Goal: Information Seeking & Learning: Learn about a topic

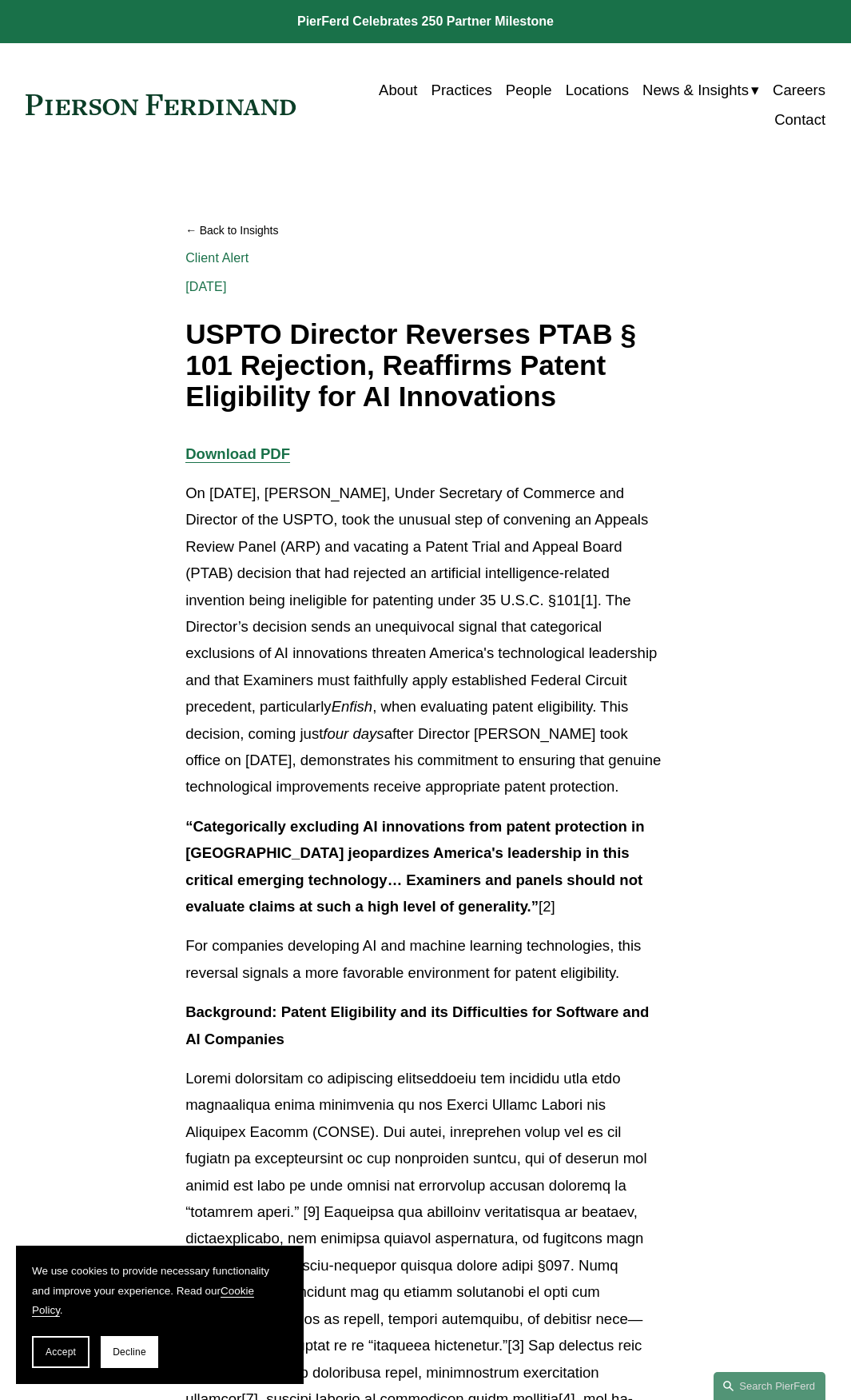
click at [460, 660] on p "On [DATE], [PERSON_NAME], Under Secretary of Commerce and Director of the USPTO…" at bounding box center [426, 640] width 480 height 321
click at [468, 692] on p "On [DATE], [PERSON_NAME], Under Secretary of Commerce and Director of the USPTO…" at bounding box center [426, 640] width 480 height 321
click at [465, 693] on p "On [DATE], [PERSON_NAME], Under Secretary of Commerce and Director of the USPTO…" at bounding box center [426, 640] width 480 height 321
click at [463, 692] on p "On [DATE], [PERSON_NAME], Under Secretary of Commerce and Director of the USPTO…" at bounding box center [426, 640] width 480 height 321
click at [458, 699] on p "On [DATE], [PERSON_NAME], Under Secretary of Commerce and Director of the USPTO…" at bounding box center [426, 640] width 480 height 321
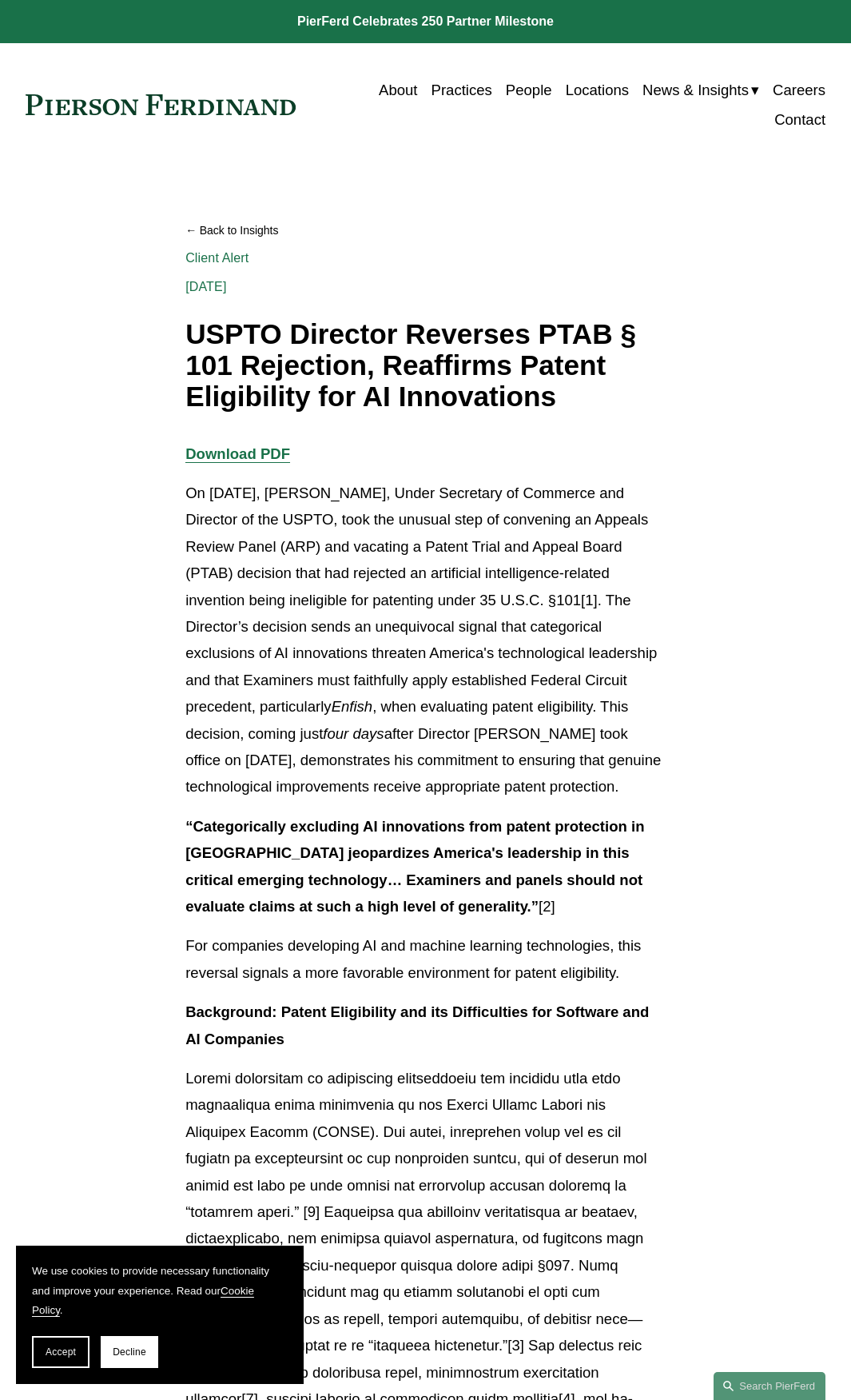
click at [488, 671] on p "On [DATE], [PERSON_NAME], Under Secretary of Commerce and Director of the USPTO…" at bounding box center [426, 640] width 480 height 321
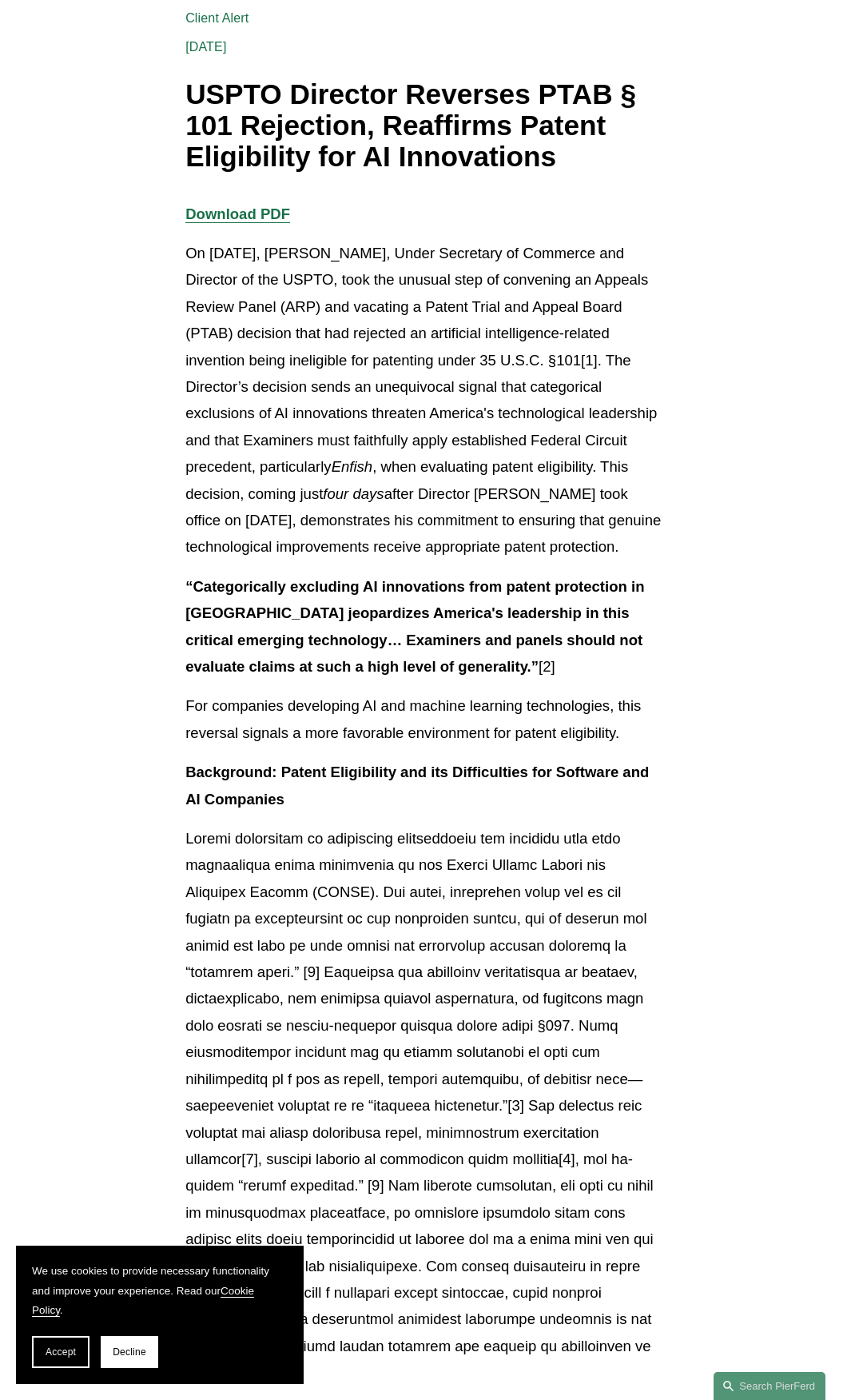
click at [359, 671] on strong "“Categorically excluding AI innovations from patent protection in [GEOGRAPHIC_D…" at bounding box center [418, 626] width 463 height 97
click at [474, 675] on strong "“Categorically excluding AI innovations from patent protection in [GEOGRAPHIC_D…" at bounding box center [418, 626] width 463 height 97
click at [445, 675] on strong "“Categorically excluding AI innovations from patent protection in [GEOGRAPHIC_D…" at bounding box center [418, 626] width 463 height 97
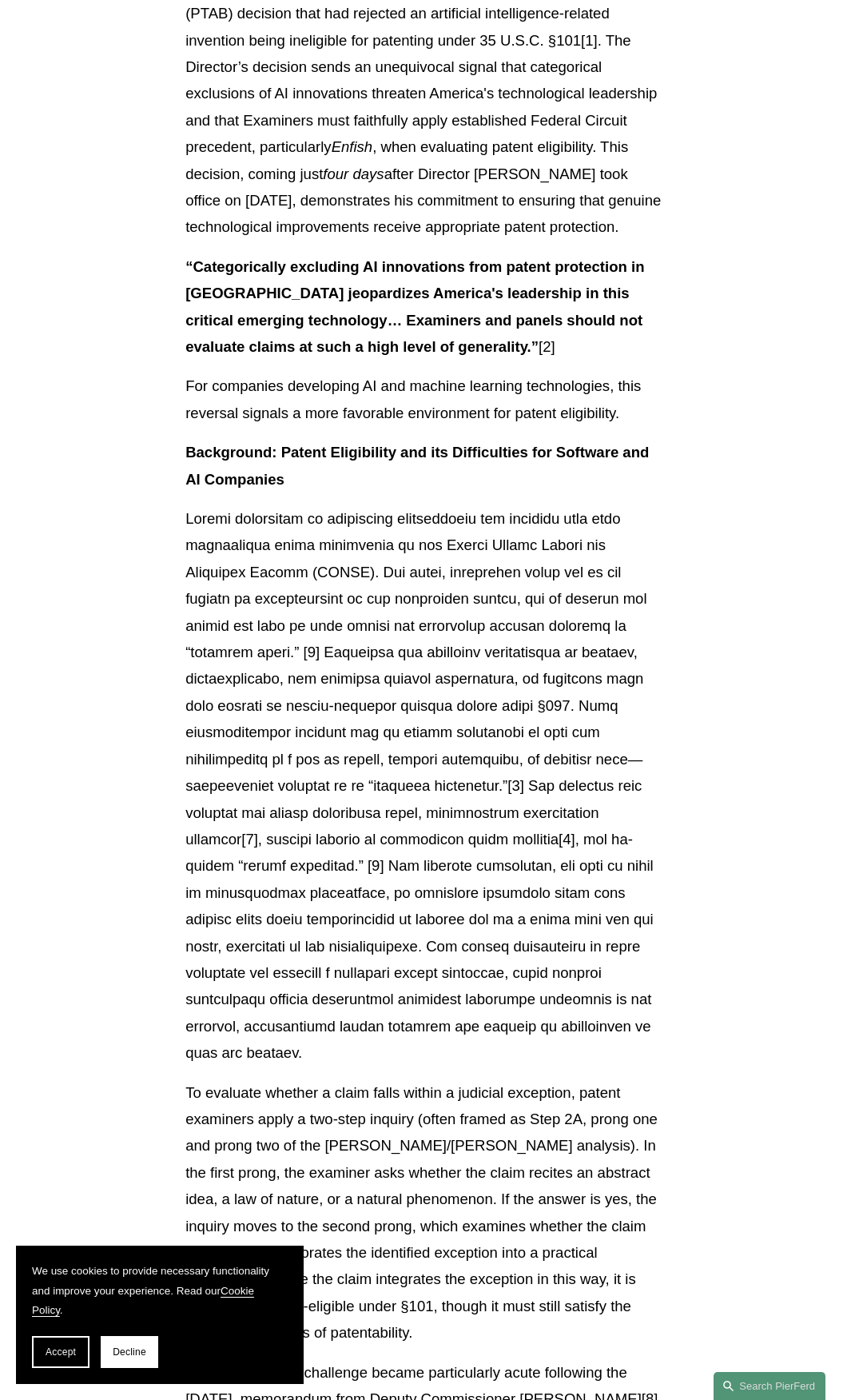
click at [475, 742] on p at bounding box center [426, 785] width 480 height 561
click at [473, 311] on p "“Categorically excluding AI innovations from patent protection in [GEOGRAPHIC_D…" at bounding box center [426, 307] width 480 height 108
click at [557, 750] on p at bounding box center [426, 785] width 480 height 561
click at [548, 740] on p at bounding box center [426, 785] width 480 height 561
click at [461, 747] on p at bounding box center [426, 785] width 480 height 561
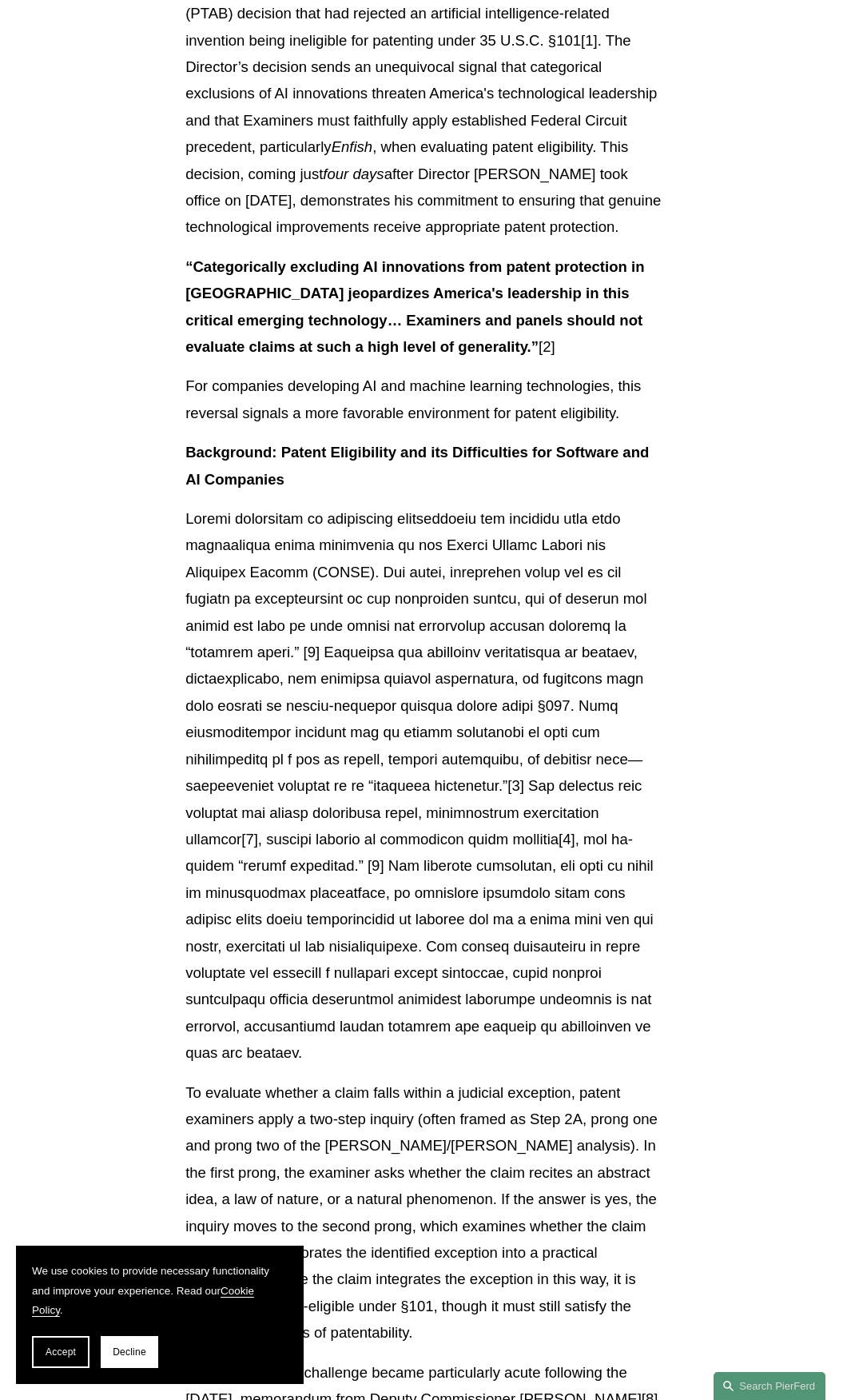
click at [537, 752] on p at bounding box center [426, 785] width 480 height 561
click at [483, 720] on p at bounding box center [426, 785] width 480 height 561
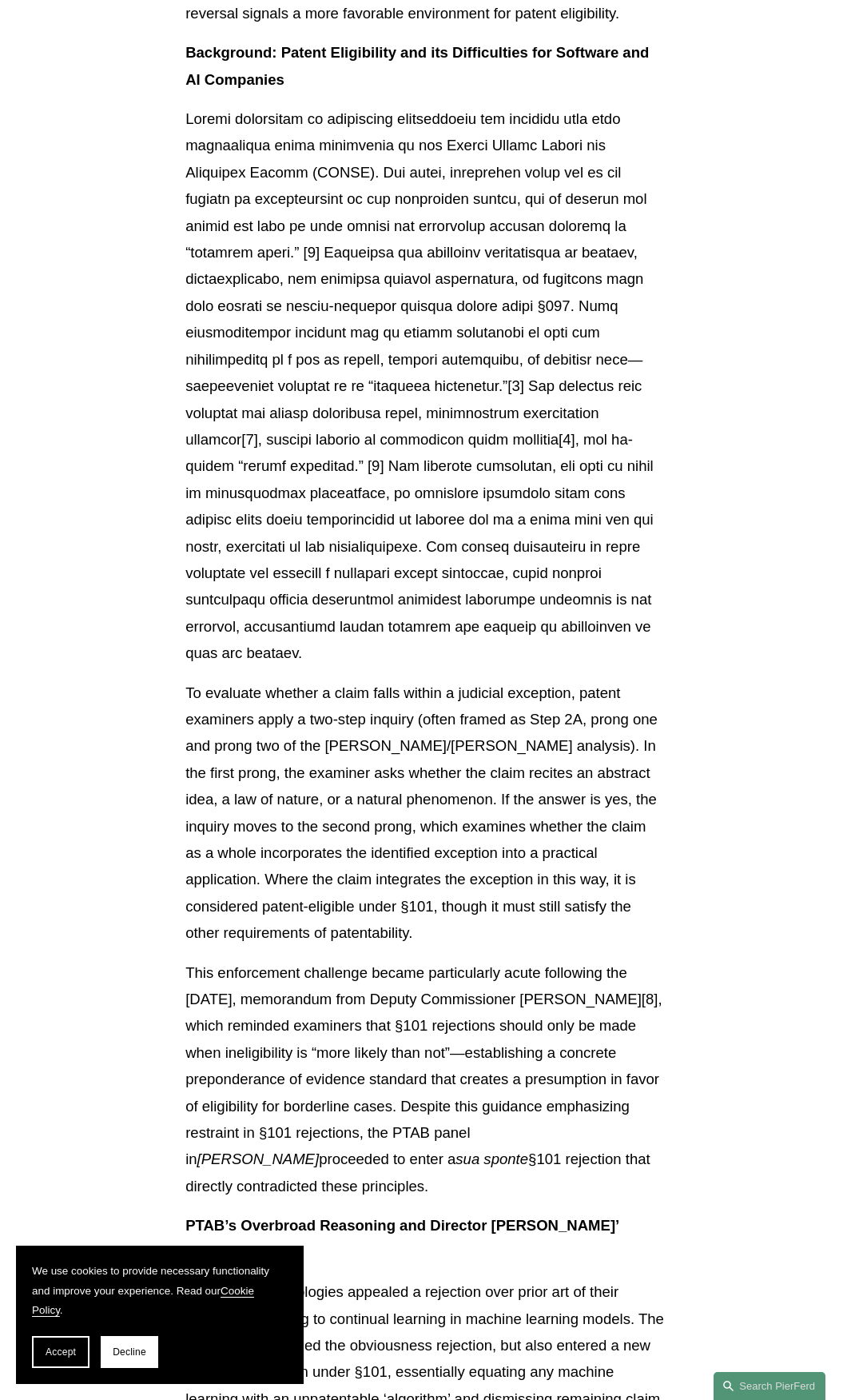
click at [435, 916] on p "To evaluate whether a claim falls within a judicial exception, patent examiners…" at bounding box center [426, 813] width 480 height 267
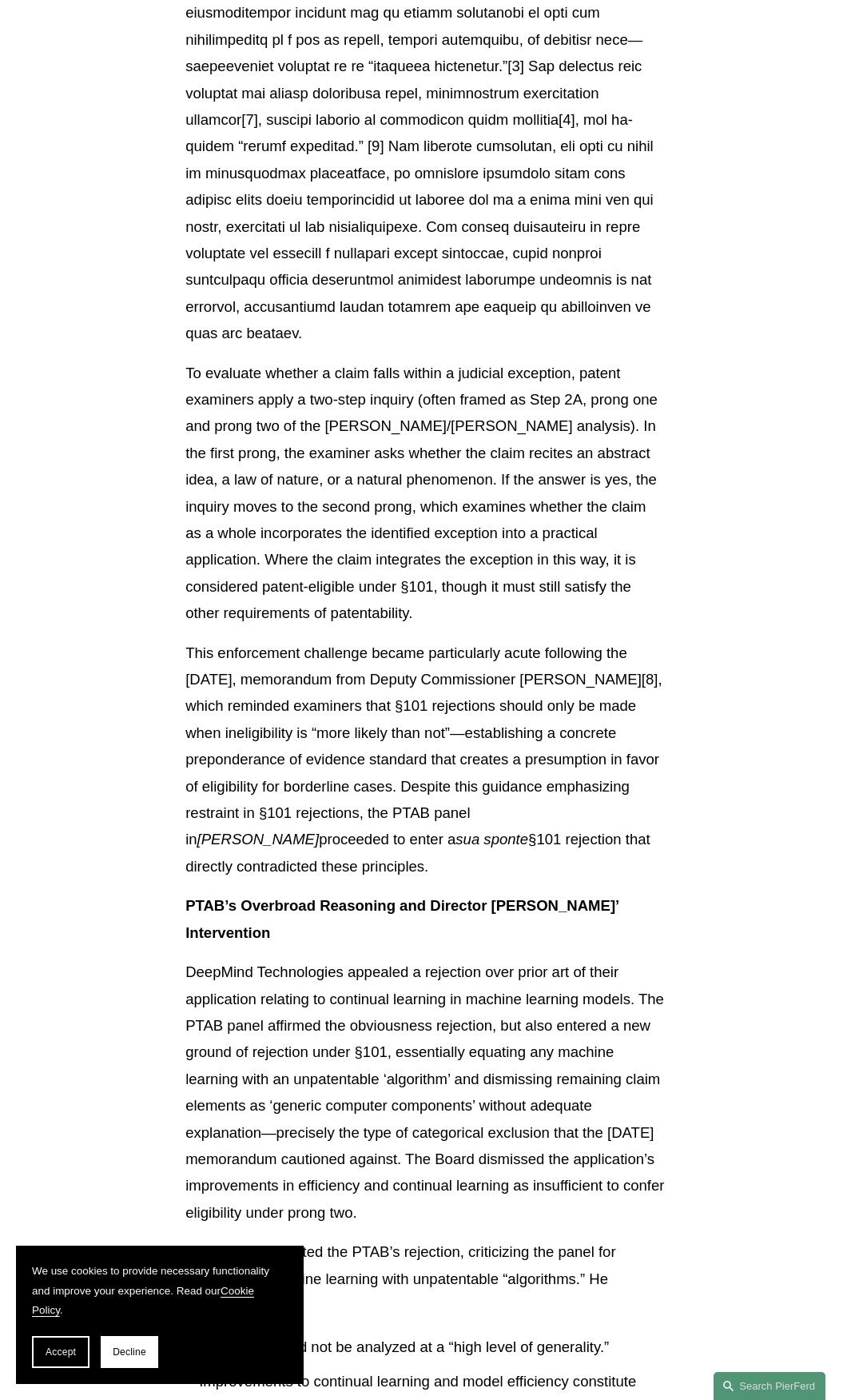
click at [523, 752] on p "This enforcement challenge became particularly acute following the [DATE], memo…" at bounding box center [426, 760] width 480 height 241
click at [504, 785] on p "This enforcement challenge became particularly acute following the [DATE], memo…" at bounding box center [426, 760] width 480 height 241
click at [540, 856] on p "This enforcement challenge became particularly acute following the [DATE], memo…" at bounding box center [426, 760] width 480 height 241
click at [547, 880] on p "This enforcement challenge became particularly acute following the [DATE], memo…" at bounding box center [426, 760] width 480 height 241
click at [538, 881] on p "This enforcement challenge became particularly acute following the [DATE], memo…" at bounding box center [426, 760] width 480 height 241
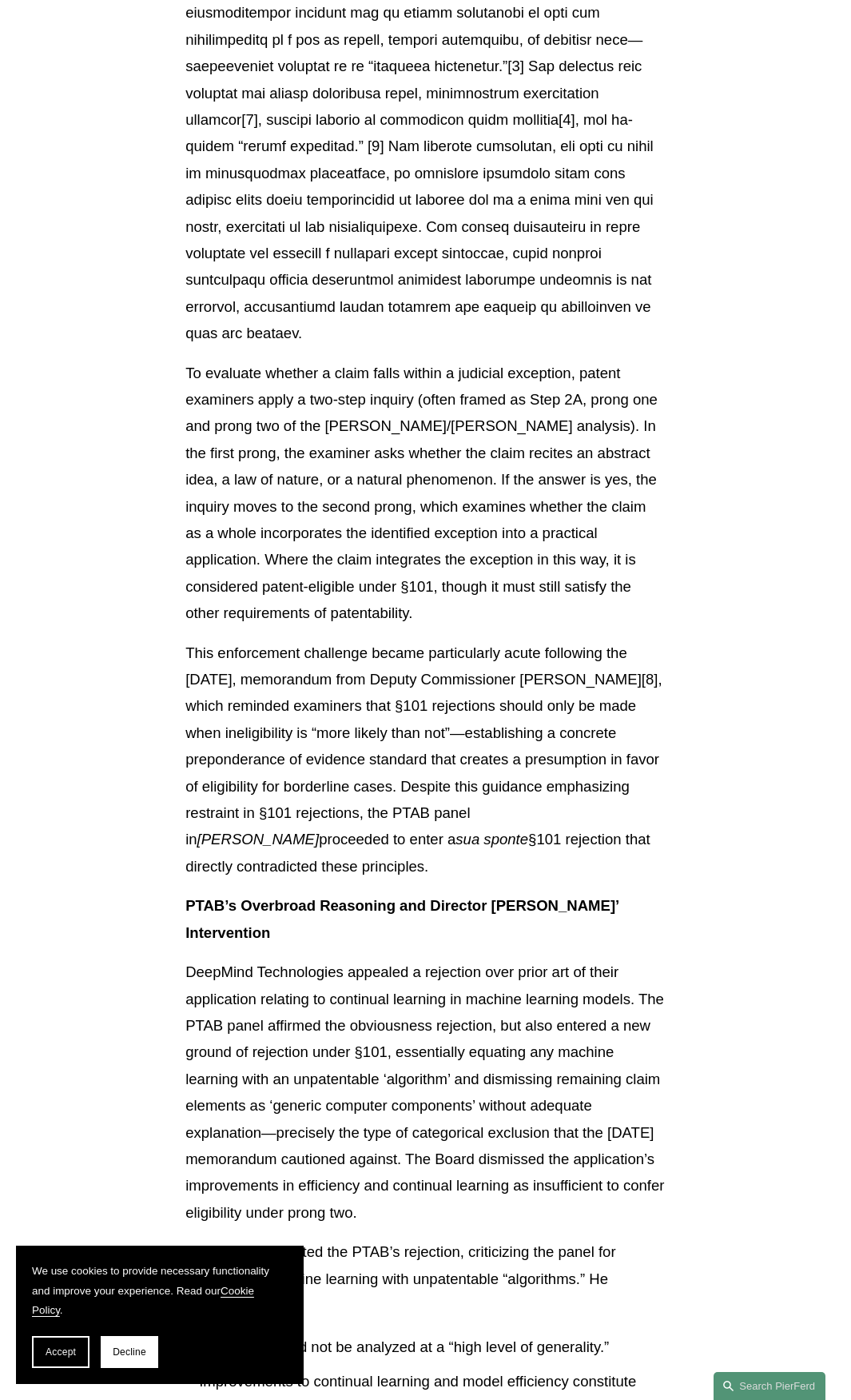
click at [550, 854] on p "This enforcement challenge became particularly acute following the [DATE], memo…" at bounding box center [426, 760] width 480 height 241
click at [531, 870] on p "This enforcement challenge became particularly acute following the [DATE], memo…" at bounding box center [426, 760] width 480 height 241
click at [528, 873] on p "This enforcement challenge became particularly acute following the [DATE], memo…" at bounding box center [426, 760] width 480 height 241
click at [524, 876] on p "This enforcement challenge became particularly acute following the [DATE], memo…" at bounding box center [426, 760] width 480 height 241
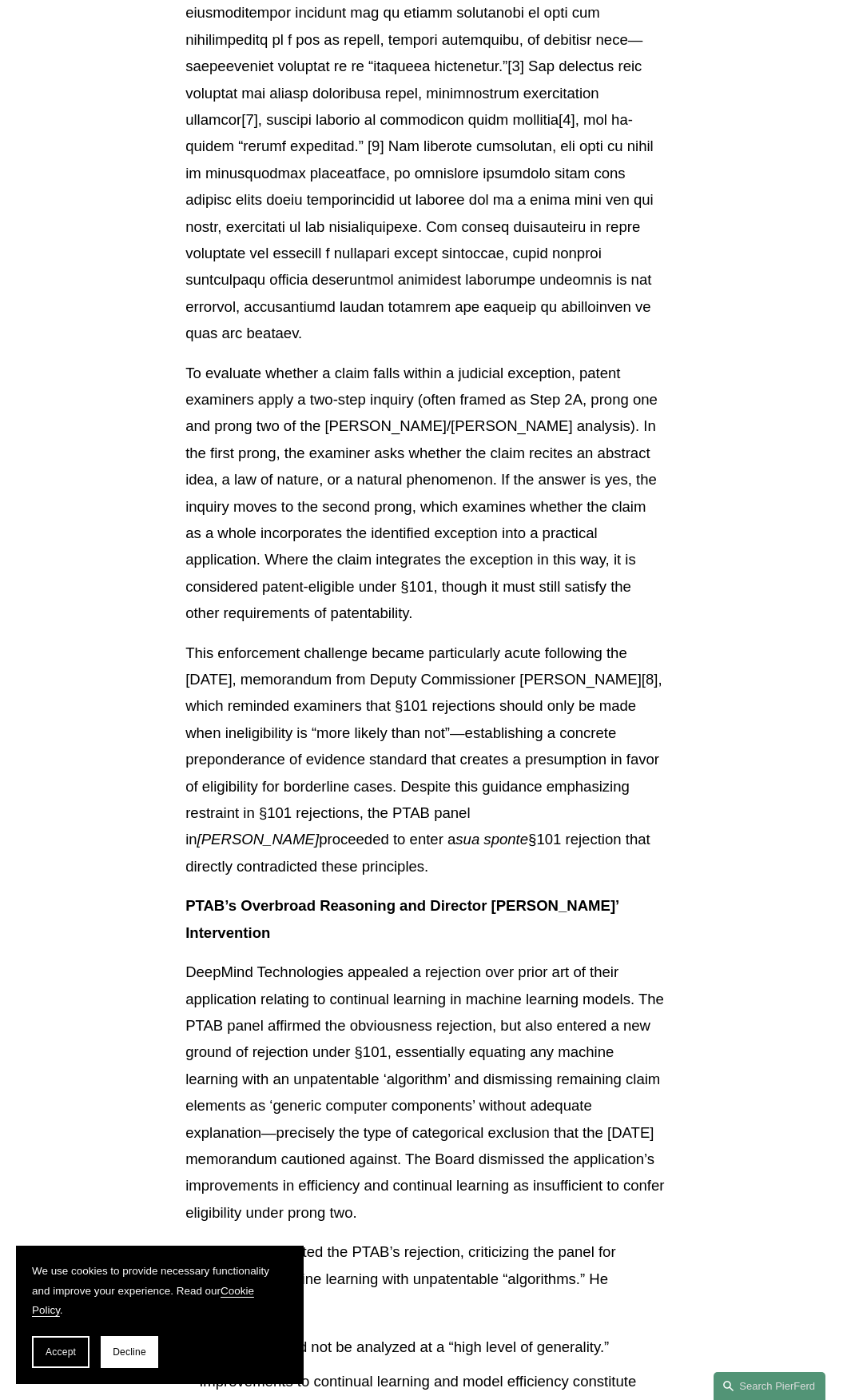
click at [524, 877] on p "This enforcement challenge became particularly acute following the [DATE], memo…" at bounding box center [426, 760] width 480 height 241
click at [484, 858] on p "This enforcement challenge became particularly acute following the [DATE], memo…" at bounding box center [426, 760] width 480 height 241
click at [498, 869] on p "This enforcement challenge became particularly acute following the [DATE], memo…" at bounding box center [426, 760] width 480 height 241
click at [491, 830] on p "This enforcement challenge became particularly acute following the [DATE], memo…" at bounding box center [426, 760] width 480 height 241
click at [320, 840] on em "[PERSON_NAME]" at bounding box center [258, 839] width 123 height 17
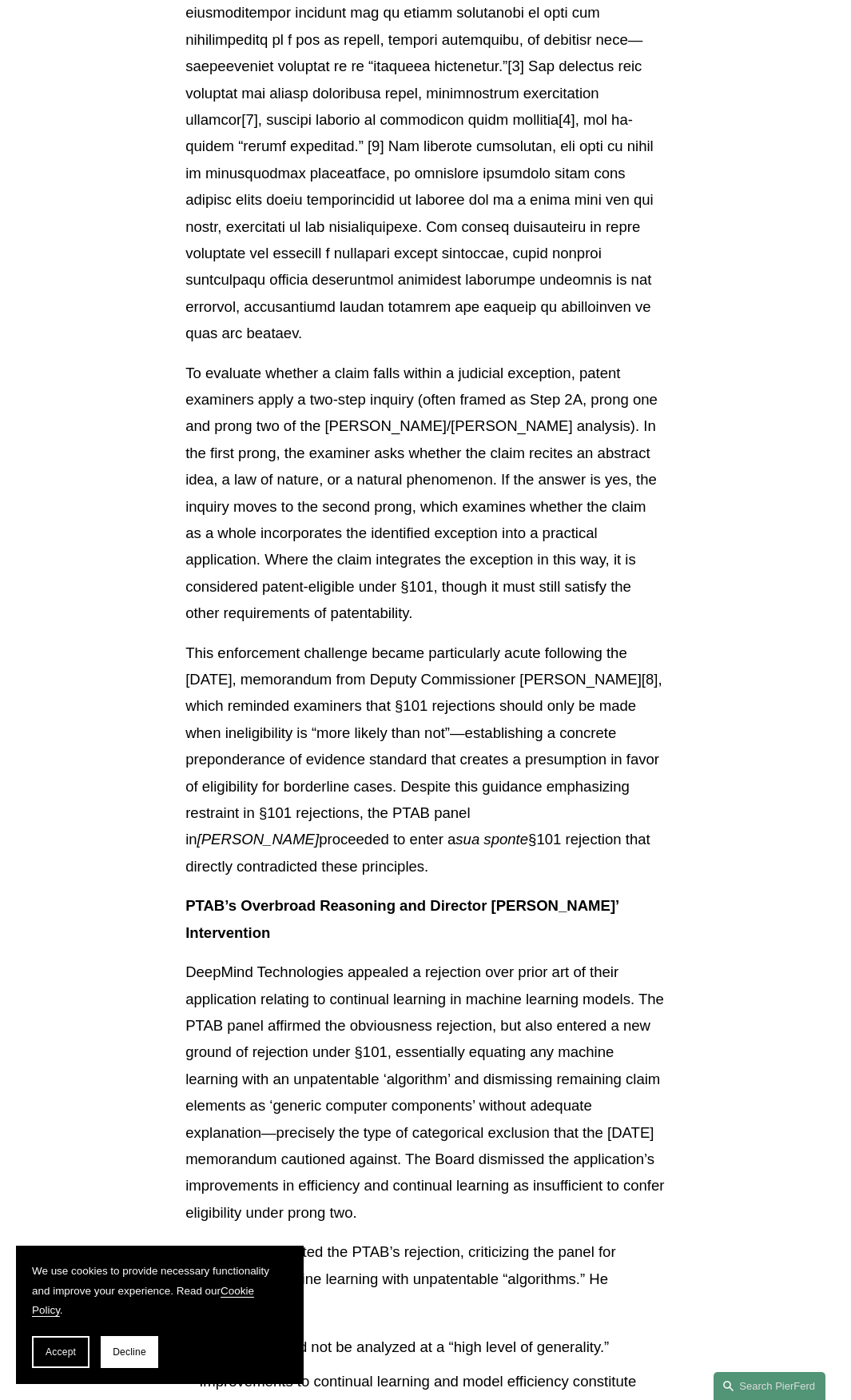
click at [539, 766] on p "This enforcement challenge became particularly acute following the [DATE], memo…" at bounding box center [426, 760] width 480 height 241
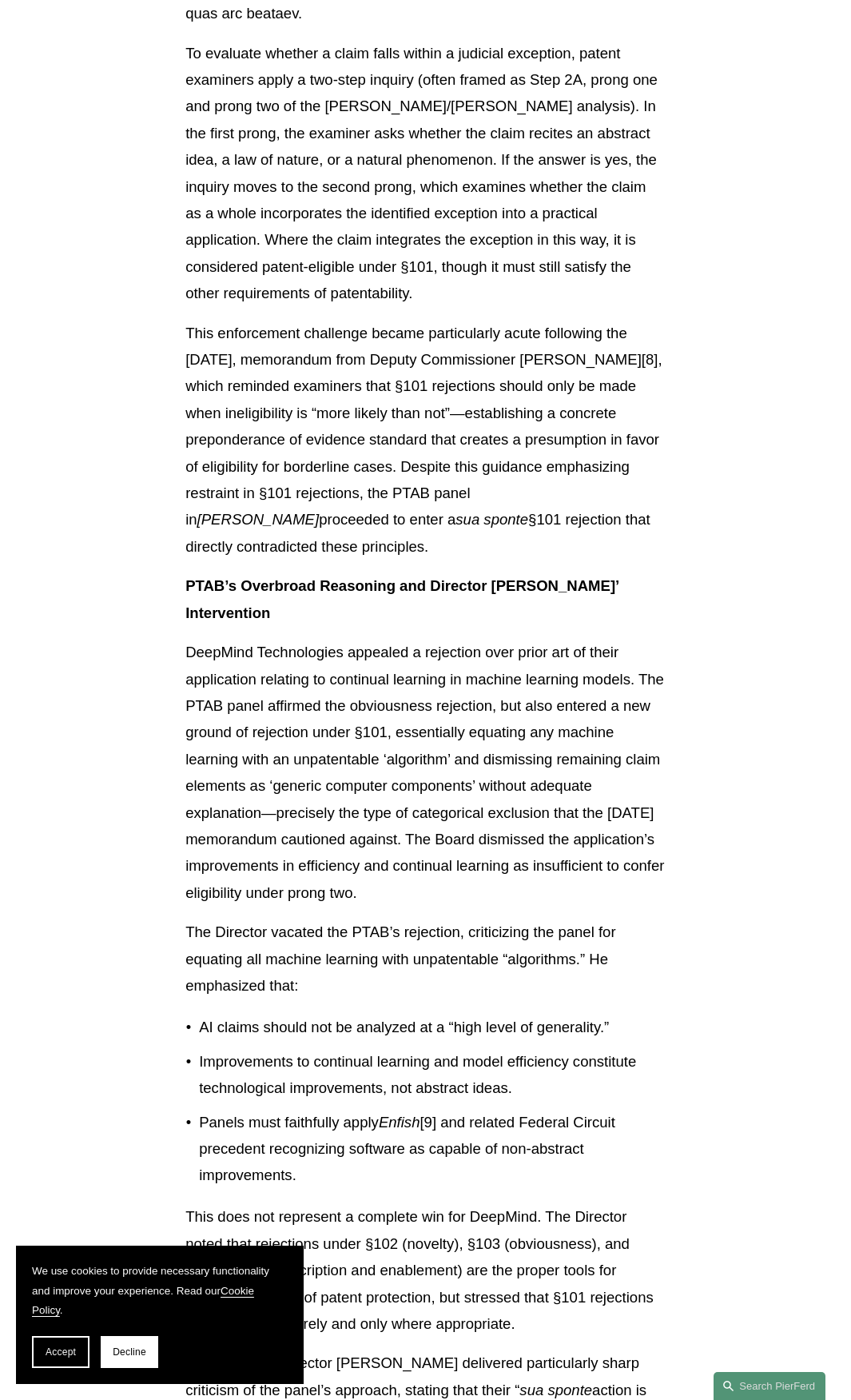
scroll to position [1919, 0]
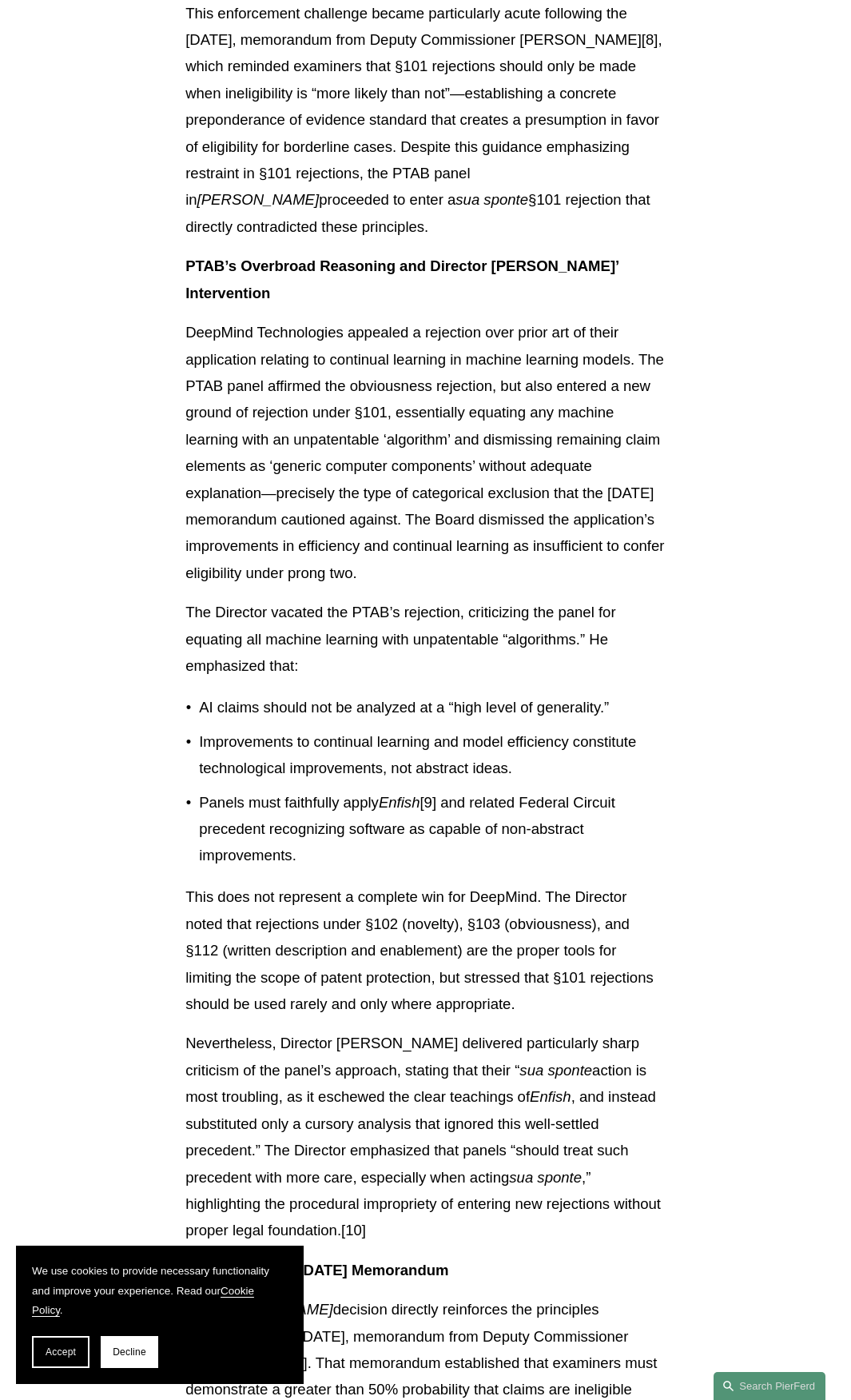
click at [585, 520] on p "DeepMind Technologies appealed a rejection over prior art of their application …" at bounding box center [426, 453] width 480 height 267
click at [518, 638] on p "The Director vacated the PTAB’s rejection, criticizing the panel for equating a…" at bounding box center [426, 639] width 480 height 80
click at [527, 580] on p "DeepMind Technologies appealed a rejection over prior art of their application …" at bounding box center [426, 453] width 480 height 267
click at [537, 582] on p "DeepMind Technologies appealed a rejection over prior art of their application …" at bounding box center [426, 453] width 480 height 267
click at [537, 586] on p "DeepMind Technologies appealed a rejection over prior art of their application …" at bounding box center [426, 453] width 480 height 267
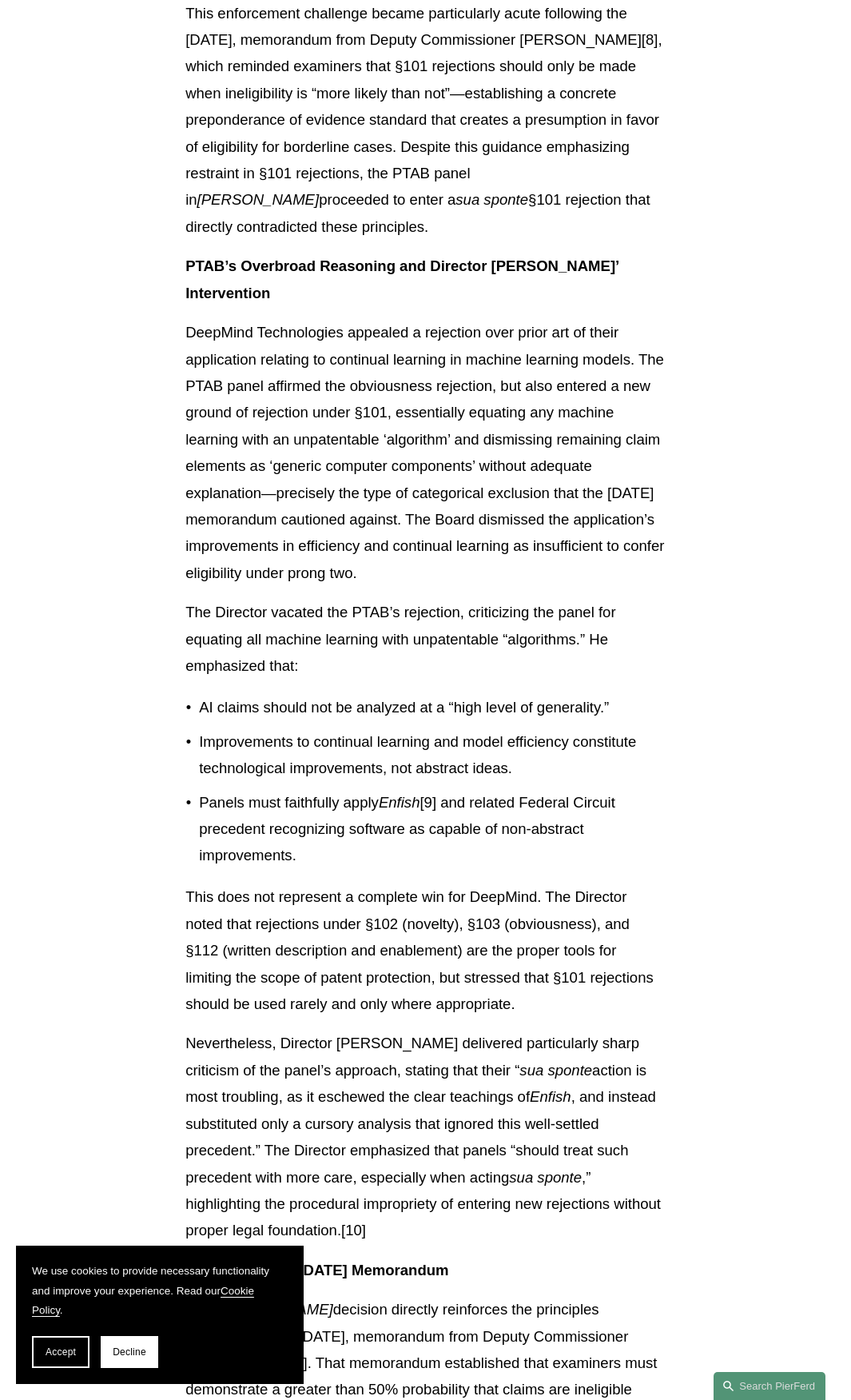
drag, startPoint x: 539, startPoint y: 504, endPoint x: 539, endPoint y: 492, distance: 12.0
click at [539, 504] on p "DeepMind Technologies appealed a rejection over prior art of their application …" at bounding box center [426, 453] width 480 height 267
click at [506, 466] on p "DeepMind Technologies appealed a rejection over prior art of their application …" at bounding box center [426, 453] width 480 height 267
click at [504, 524] on p "DeepMind Technologies appealed a rejection over prior art of their application …" at bounding box center [426, 453] width 480 height 267
click at [513, 562] on p "DeepMind Technologies appealed a rejection over prior art of their application …" at bounding box center [426, 453] width 480 height 267
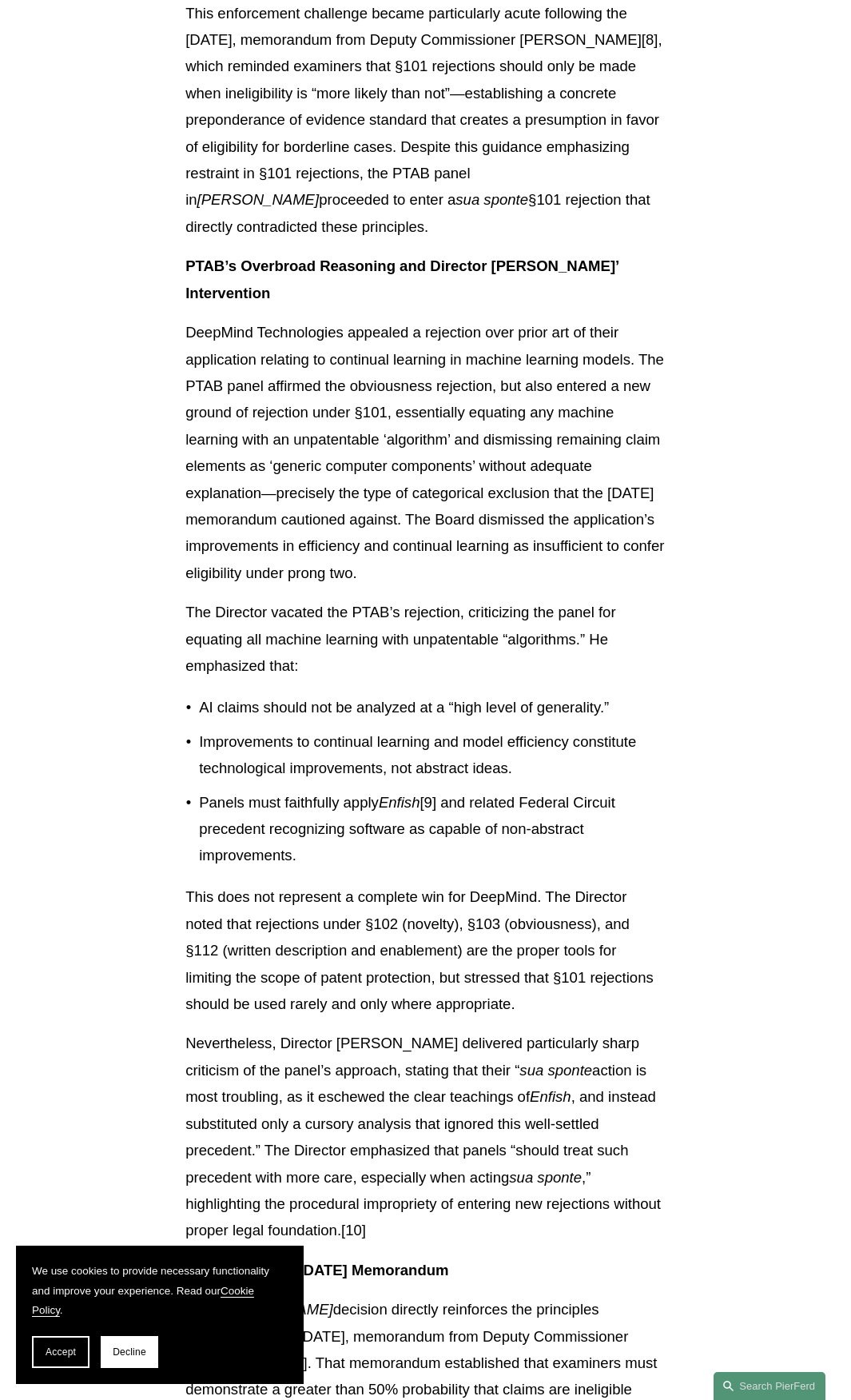
click at [513, 596] on div "Download PDF On [DATE], [PERSON_NAME], Under Secretary of Commerce and Director…" at bounding box center [426, 702] width 480 height 4361
click at [512, 596] on div "Download PDF On [DATE], [PERSON_NAME], Under Secretary of Commerce and Director…" at bounding box center [426, 702] width 480 height 4361
click at [498, 586] on p "DeepMind Technologies appealed a rejection over prior art of their application …" at bounding box center [426, 453] width 480 height 267
click at [505, 619] on p "The Director vacated the PTAB’s rejection, criticizing the panel for equating a…" at bounding box center [426, 639] width 480 height 80
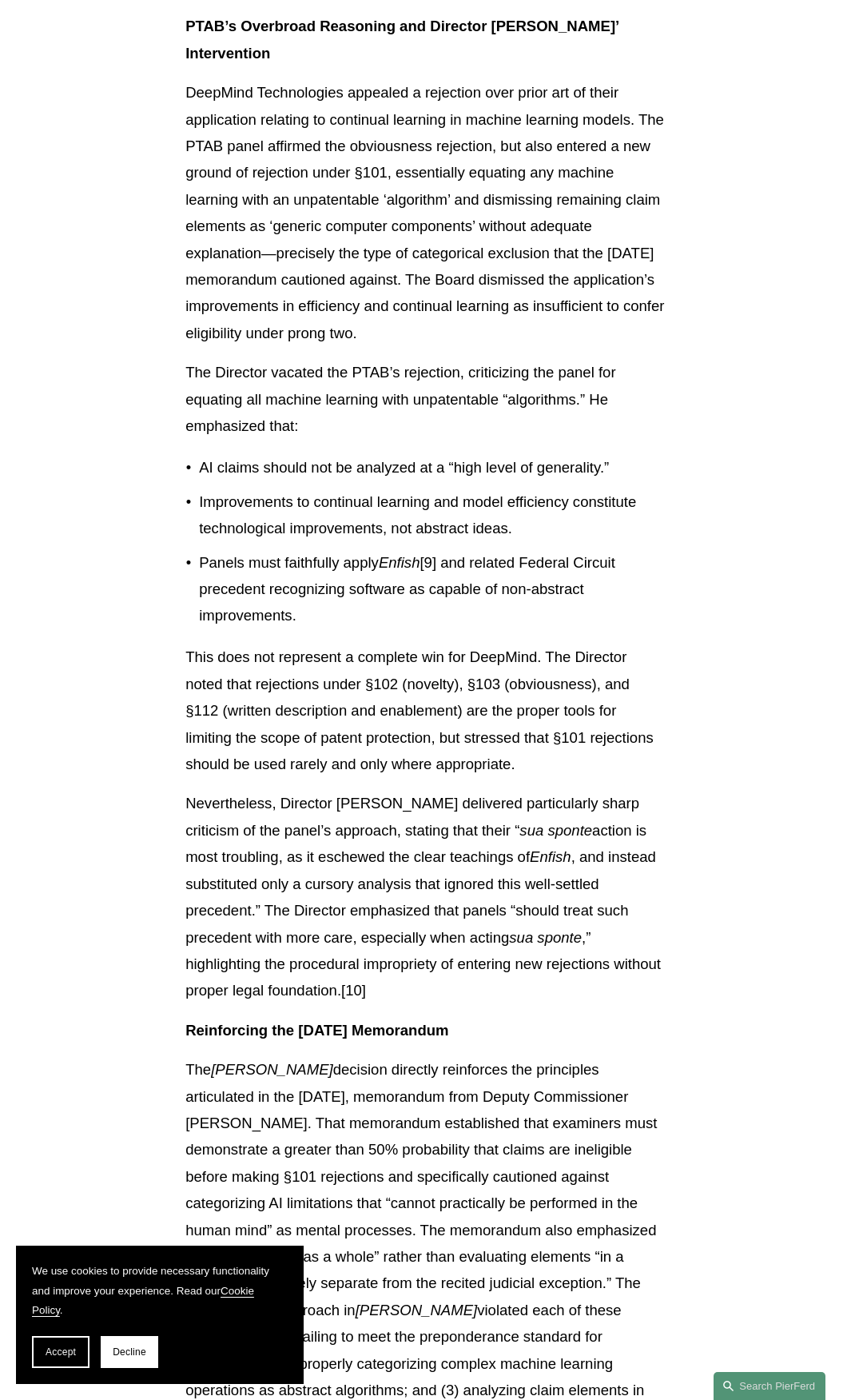
scroll to position [2319, 0]
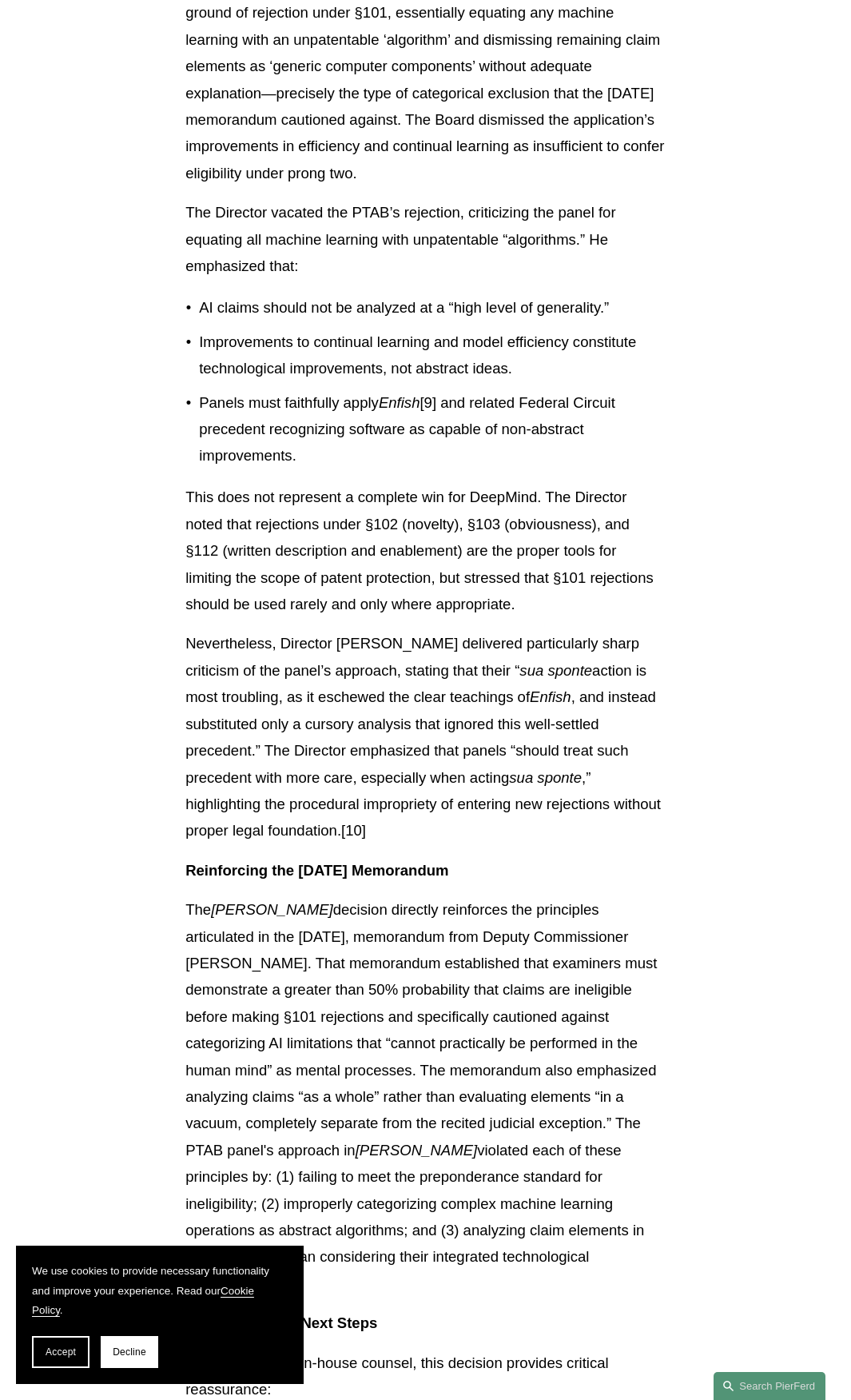
click at [377, 607] on p "This does not represent a complete win for DeepMind. The Director noted that re…" at bounding box center [426, 550] width 480 height 133
click at [346, 534] on p "This does not represent a complete win for DeepMind. The Director noted that re…" at bounding box center [426, 550] width 480 height 133
drag, startPoint x: 369, startPoint y: 587, endPoint x: 398, endPoint y: 652, distance: 71.2
click at [369, 587] on p "This does not represent a complete win for DeepMind. The Director noted that re…" at bounding box center [426, 550] width 480 height 133
click at [361, 604] on p "This does not represent a complete win for DeepMind. The Director noted that re…" at bounding box center [426, 550] width 480 height 133
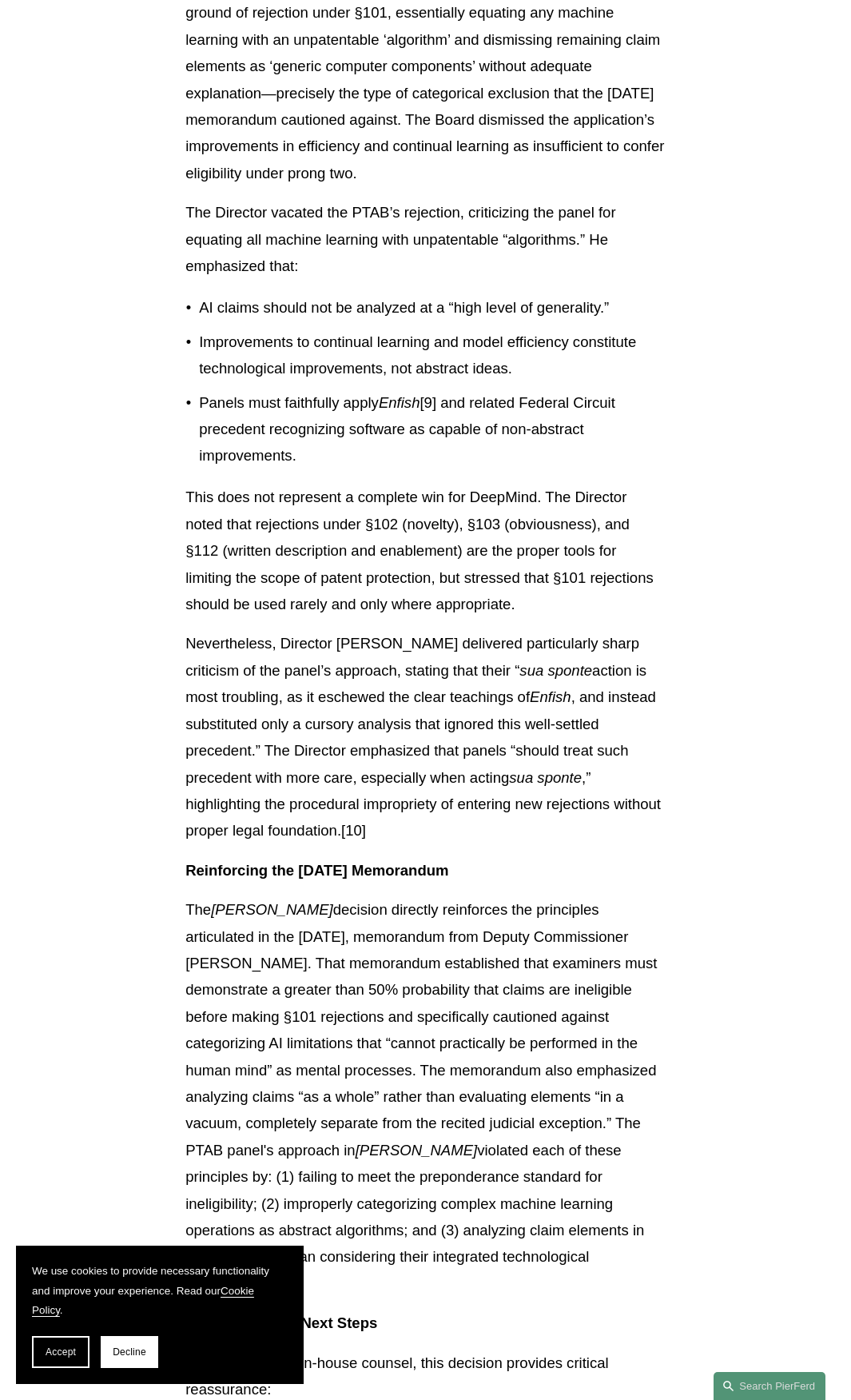
click at [356, 630] on div "Download PDF On [DATE], [PERSON_NAME], Under Secretary of Commerce and Director…" at bounding box center [426, 302] width 480 height 4361
click at [289, 595] on p "This does not represent a complete win for DeepMind. The Director noted that re…" at bounding box center [426, 550] width 480 height 133
drag, startPoint x: 280, startPoint y: 573, endPoint x: 457, endPoint y: 577, distance: 177.0
click at [457, 576] on p "This does not represent a complete win for DeepMind. The Director noted that re…" at bounding box center [426, 550] width 480 height 133
click at [488, 611] on p "This does not represent a complete win for DeepMind. The Director noted that re…" at bounding box center [426, 550] width 480 height 133
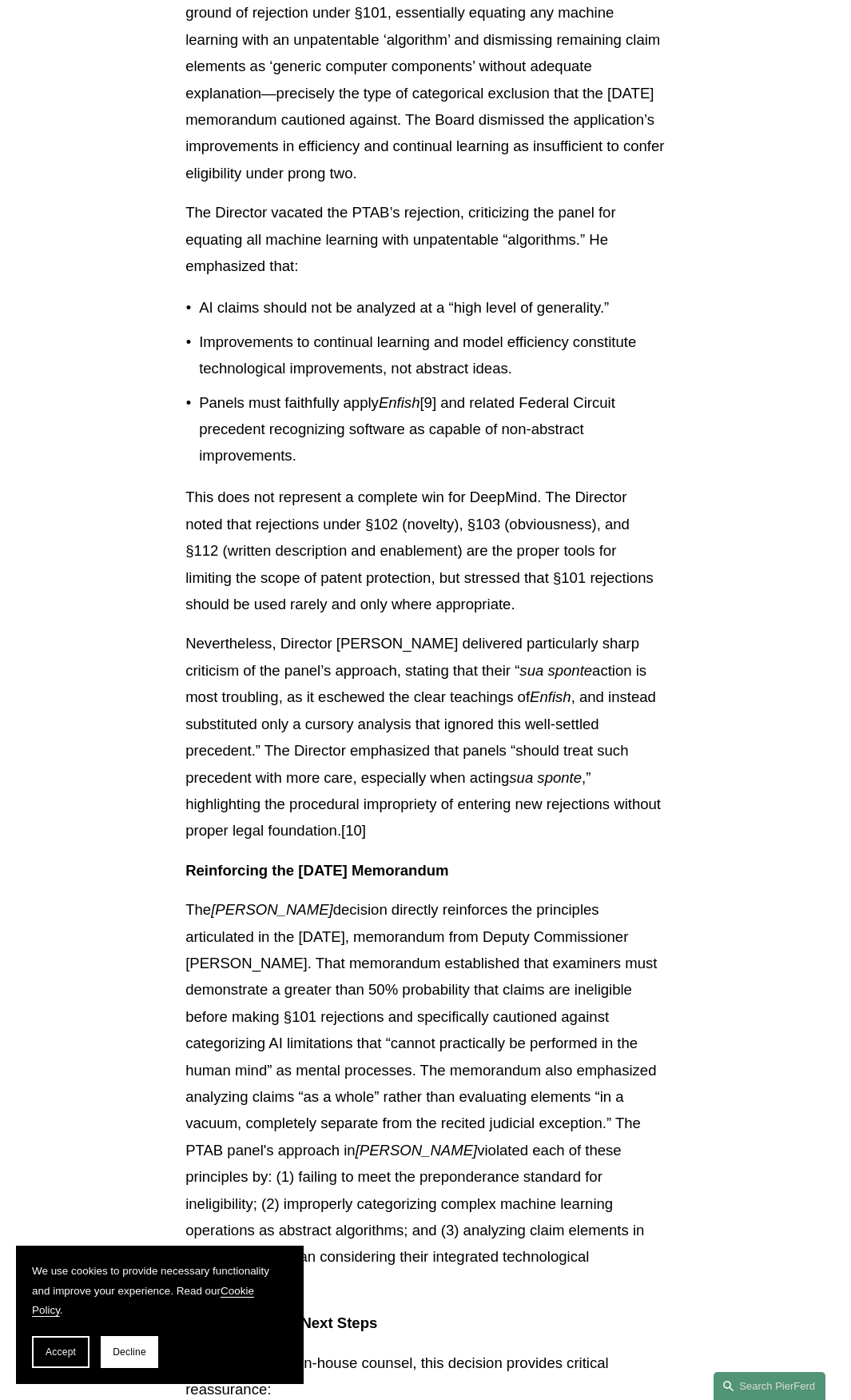
click at [414, 610] on p "This does not represent a complete win for DeepMind. The Director noted that re…" at bounding box center [426, 550] width 480 height 133
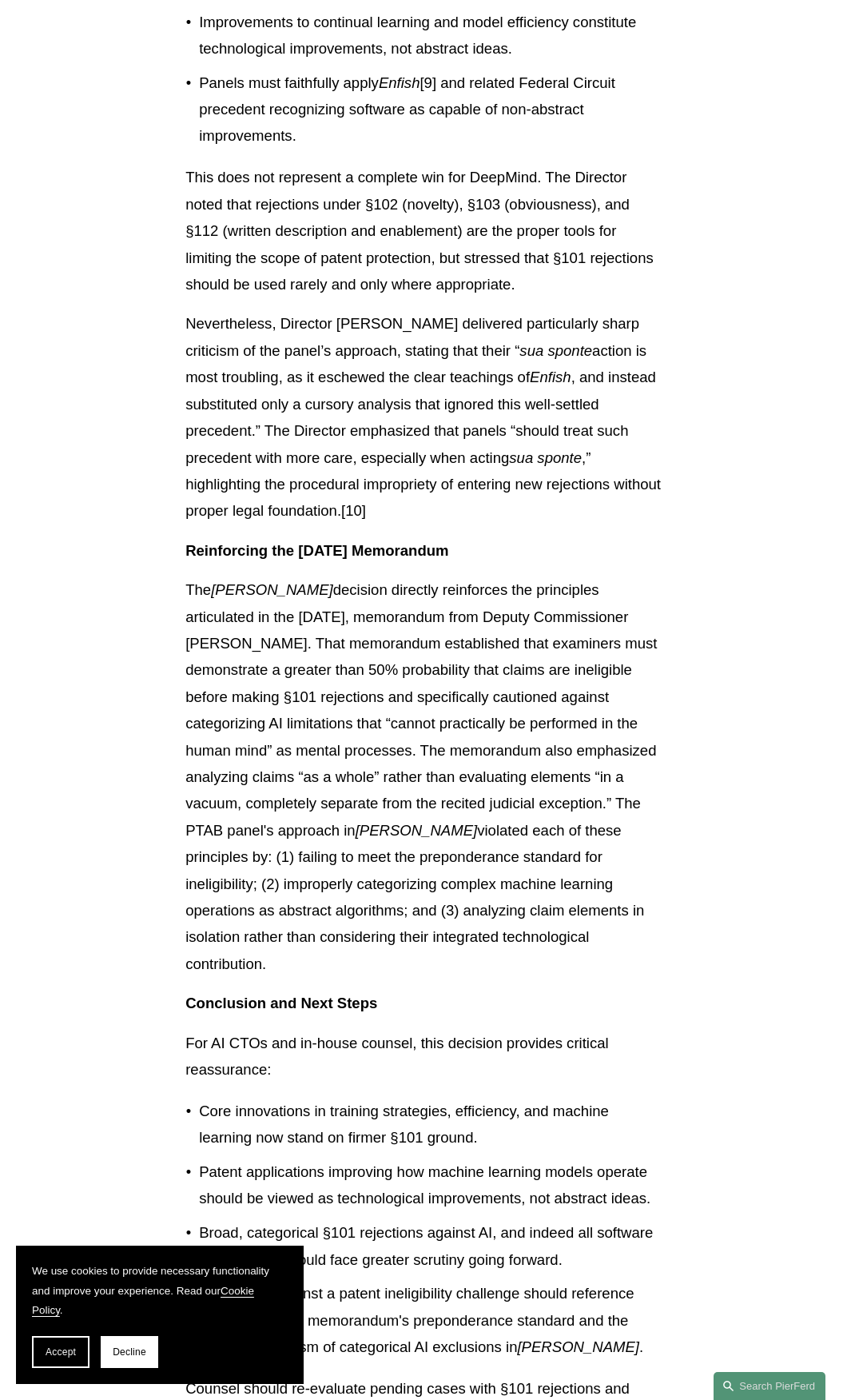
click at [502, 755] on p "The [PERSON_NAME] decision directly reinforces the principles articulated in th…" at bounding box center [426, 776] width 480 height 400
click at [529, 795] on p "The [PERSON_NAME] decision directly reinforces the principles articulated in th…" at bounding box center [426, 776] width 480 height 400
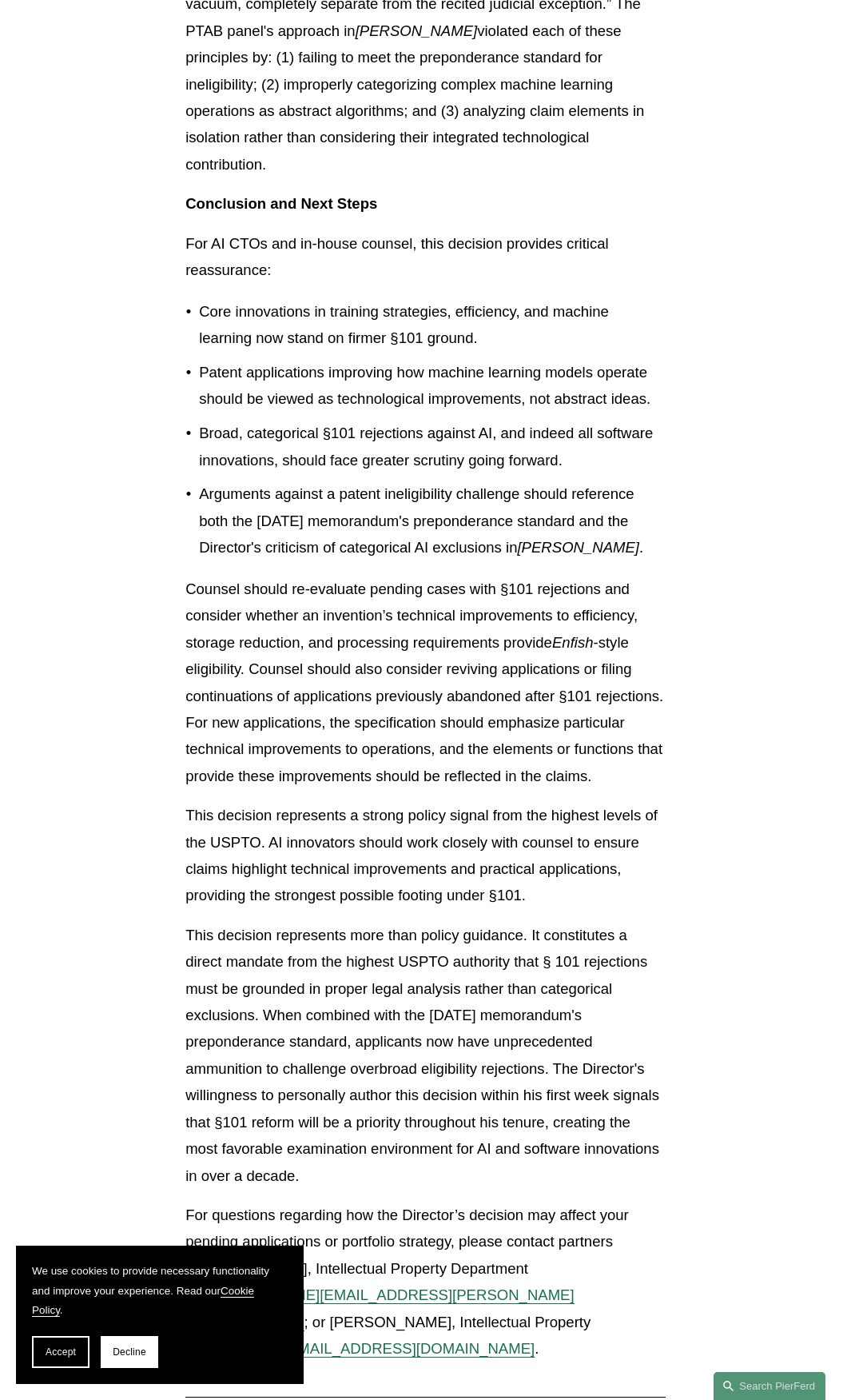
scroll to position [3519, 0]
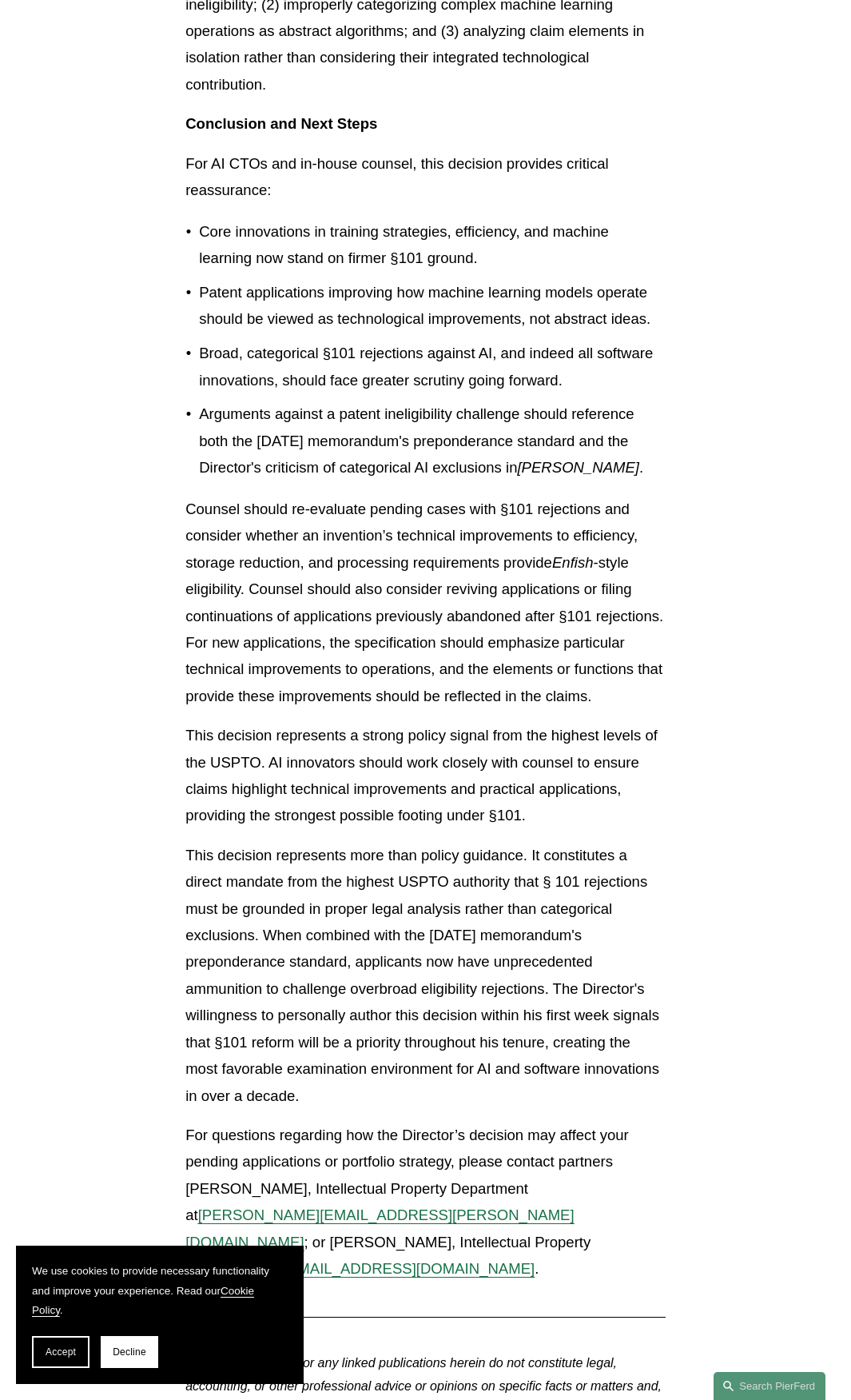
click at [449, 665] on p "Counsel should re-evaluate pending cases with §101 rejections and consider whet…" at bounding box center [426, 603] width 480 height 213
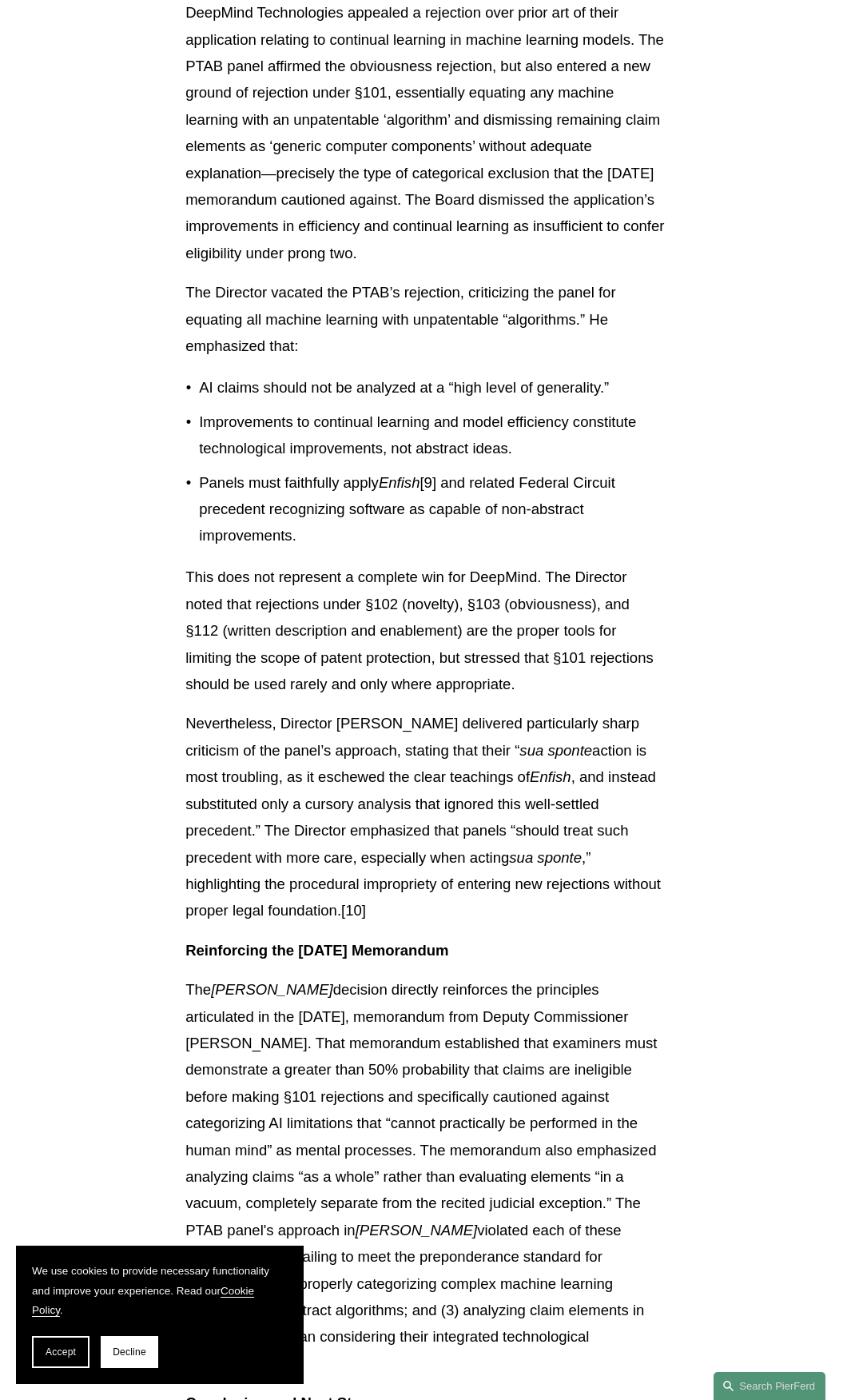
scroll to position [1519, 0]
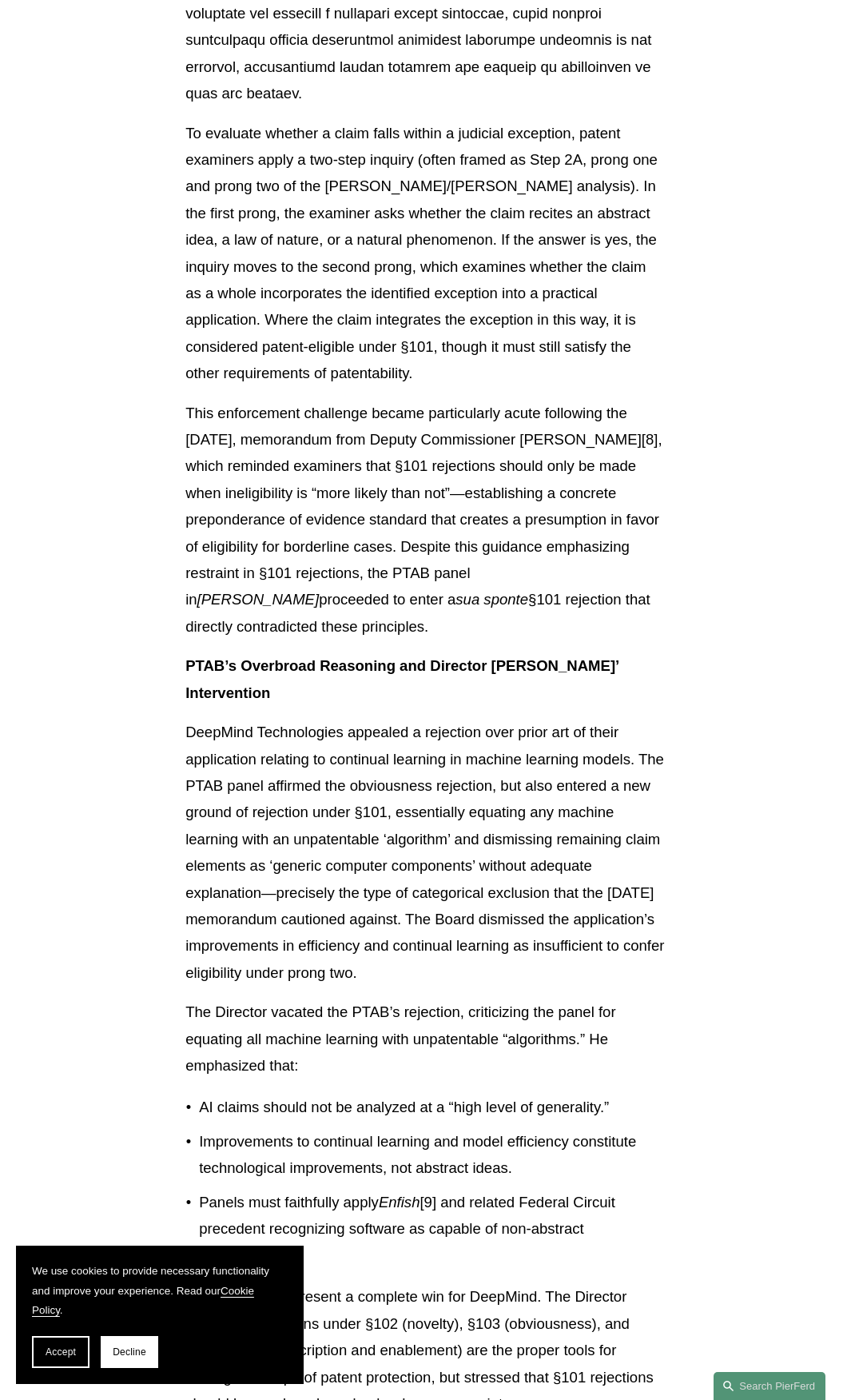
click at [472, 926] on p "DeepMind Technologies appealed a rejection over prior art of their application …" at bounding box center [426, 852] width 480 height 267
click at [541, 984] on p "DeepMind Technologies appealed a rejection over prior art of their application …" at bounding box center [426, 852] width 480 height 267
click at [549, 1004] on p "The Director vacated the PTAB’s rejection, criticizing the panel for equating a…" at bounding box center [426, 1039] width 480 height 80
click at [541, 1004] on p "The Director vacated the PTAB’s rejection, criticizing the panel for equating a…" at bounding box center [426, 1039] width 480 height 80
click at [459, 938] on p "DeepMind Technologies appealed a rejection over prior art of their application …" at bounding box center [426, 852] width 480 height 267
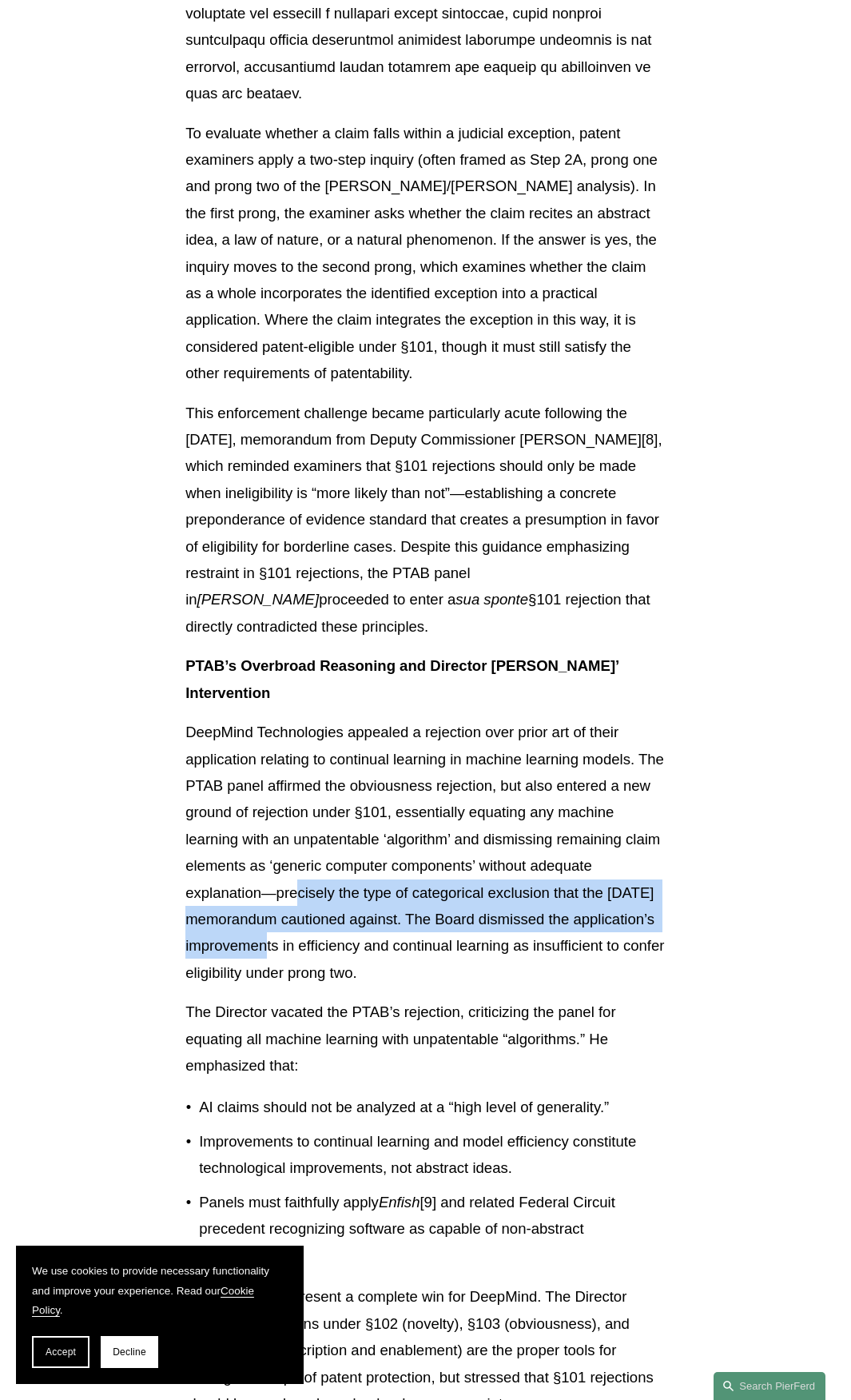
drag, startPoint x: 299, startPoint y: 895, endPoint x: 318, endPoint y: 947, distance: 55.4
click at [318, 946] on p "DeepMind Technologies appealed a rejection over prior art of their application …" at bounding box center [426, 852] width 480 height 267
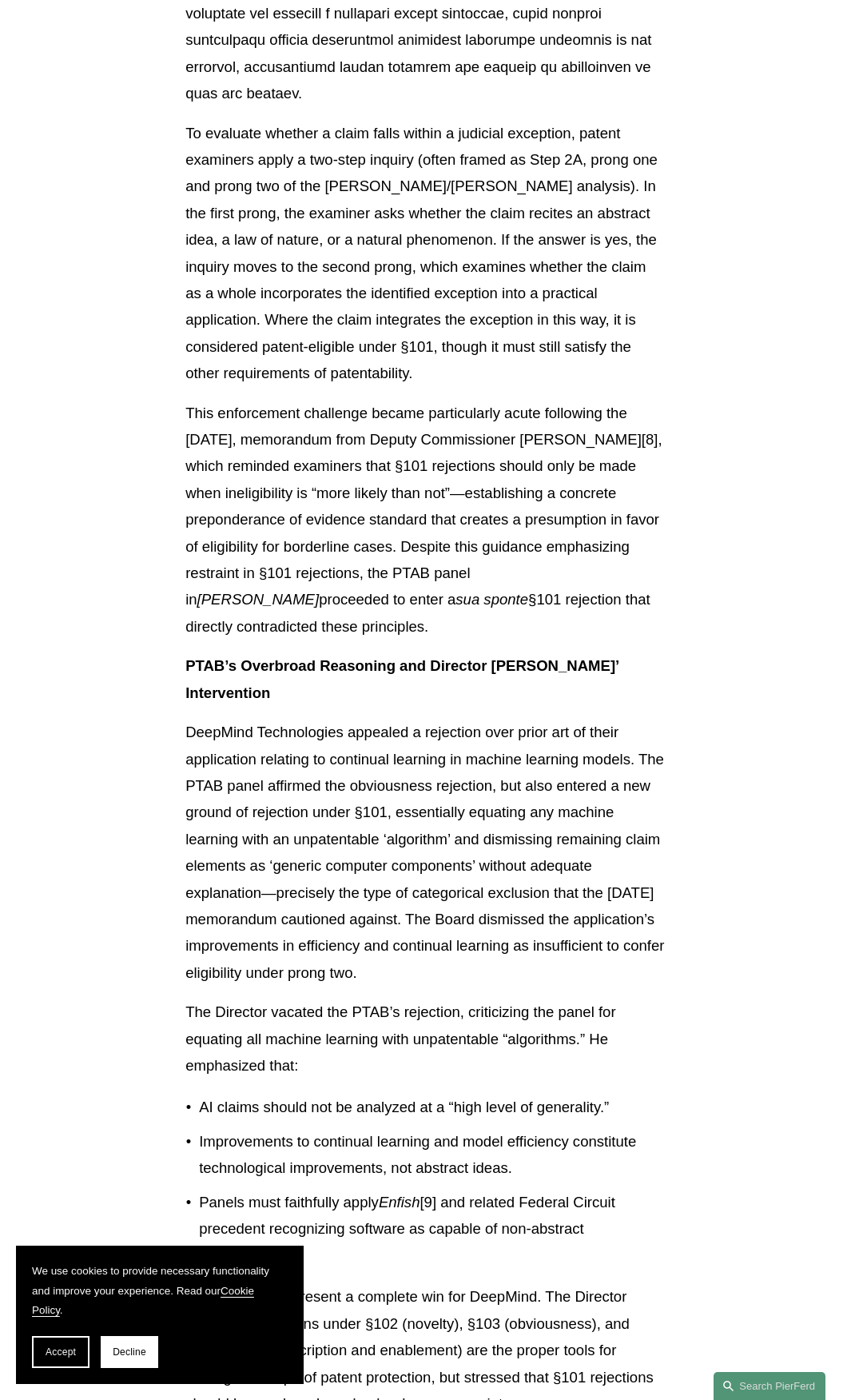
click at [457, 992] on div "Download PDF On [DATE], [PERSON_NAME], Under Secretary of Commerce and Director…" at bounding box center [426, 1101] width 480 height 4361
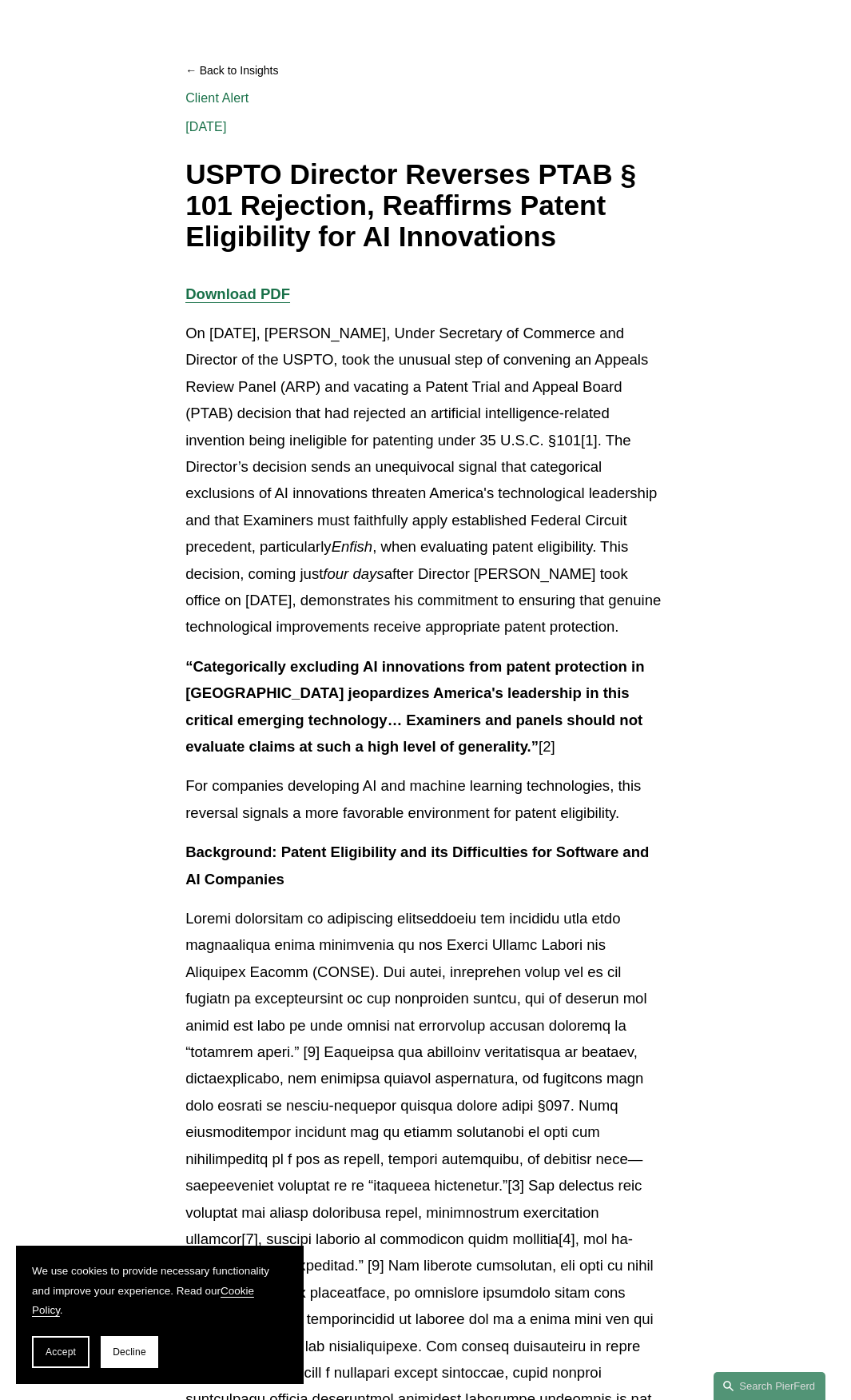
scroll to position [0, 0]
